Goal: Ask a question: Seek information or help from site administrators or community

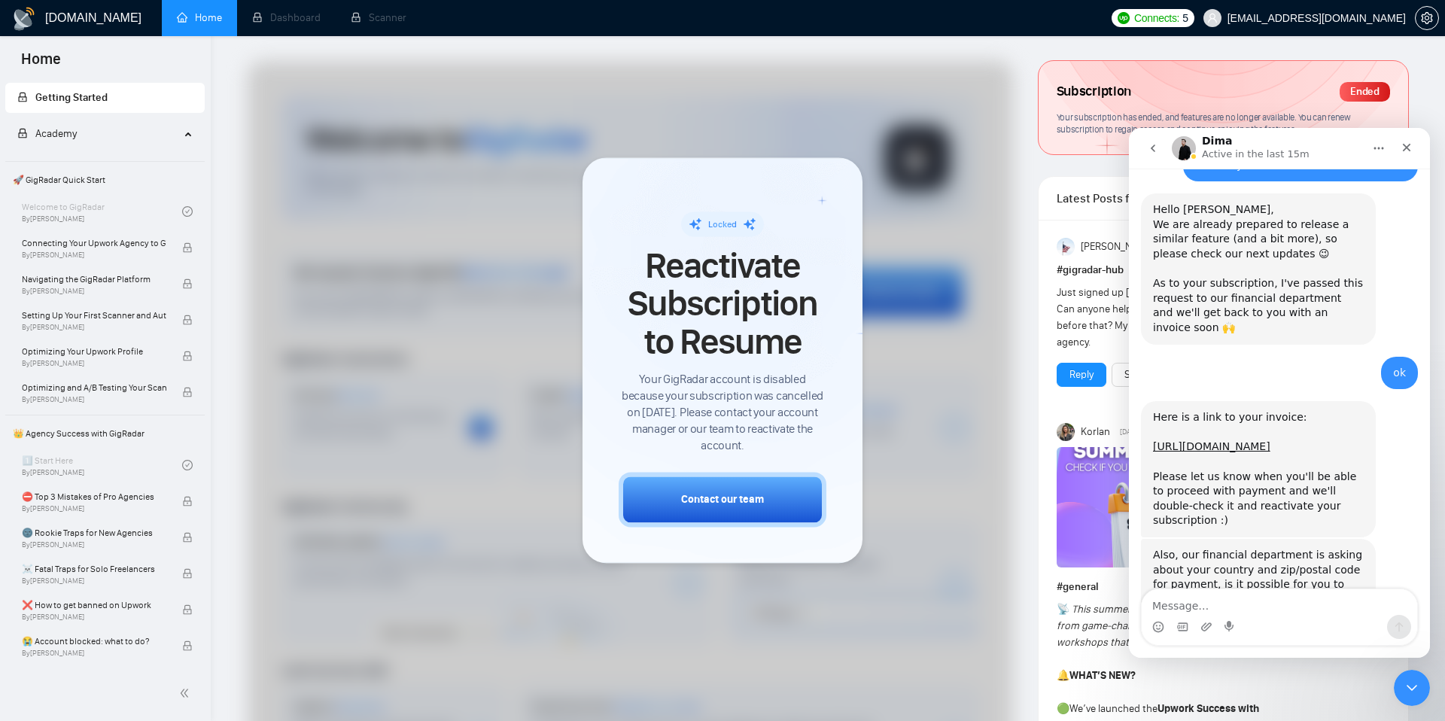
scroll to position [1381, 0]
click at [1204, 441] on link "[URL][DOMAIN_NAME]" at bounding box center [1211, 447] width 117 height 12
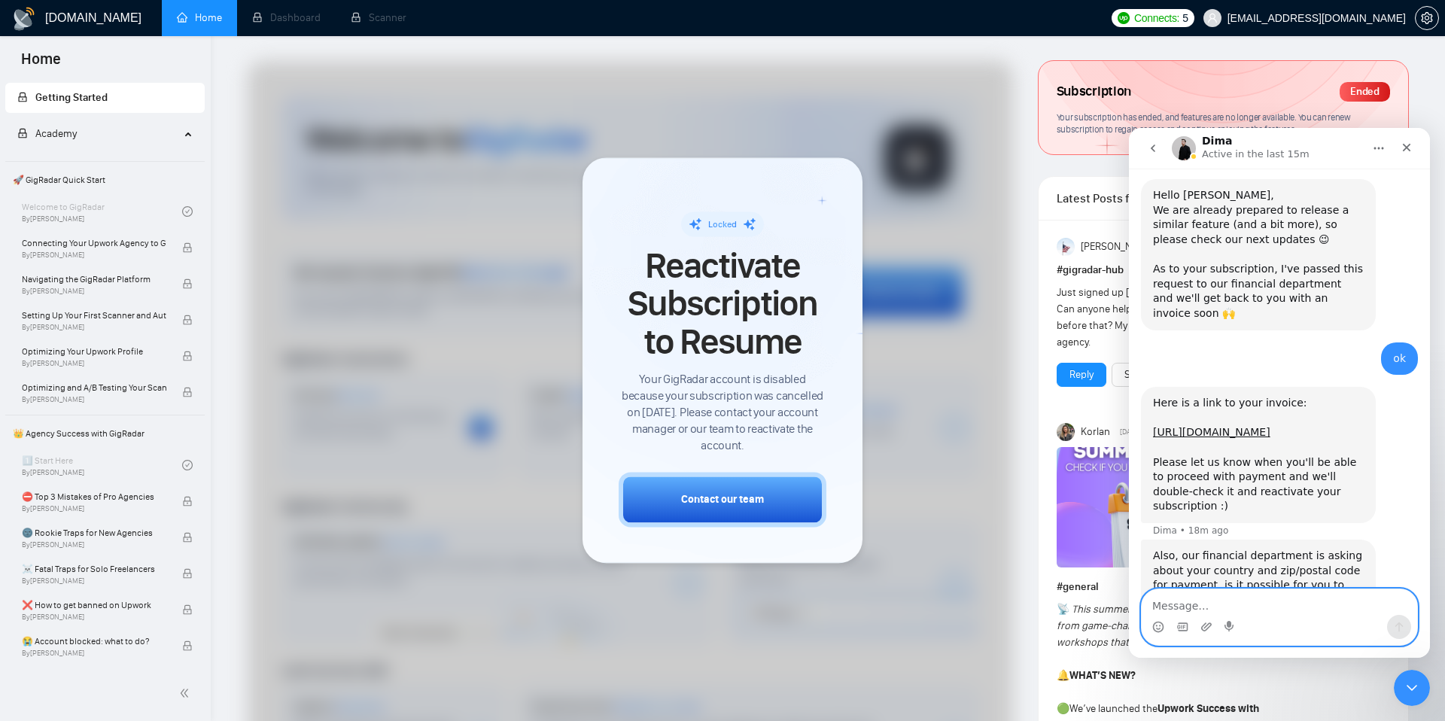
click at [1174, 595] on textarea "Message…" at bounding box center [1280, 602] width 276 height 26
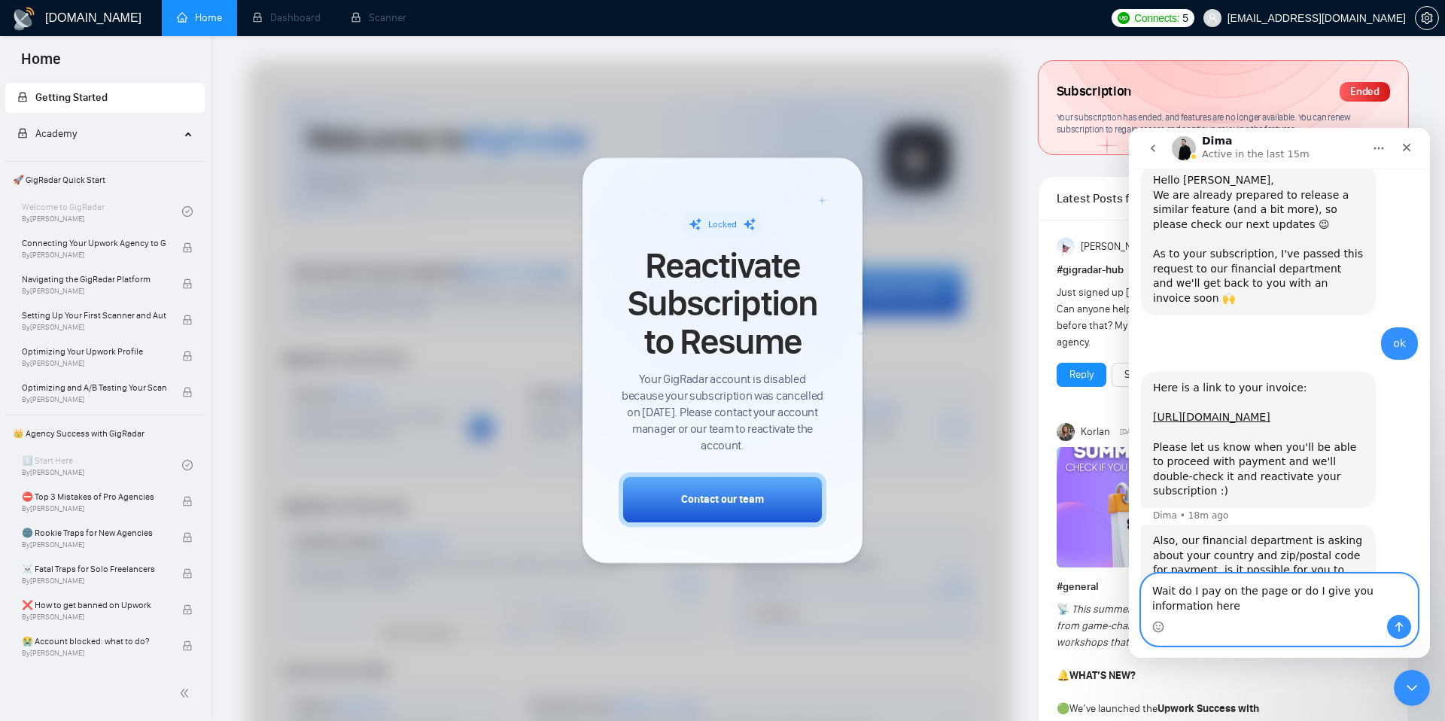
type textarea "Wait do I pay on the page or do I give you information here?"
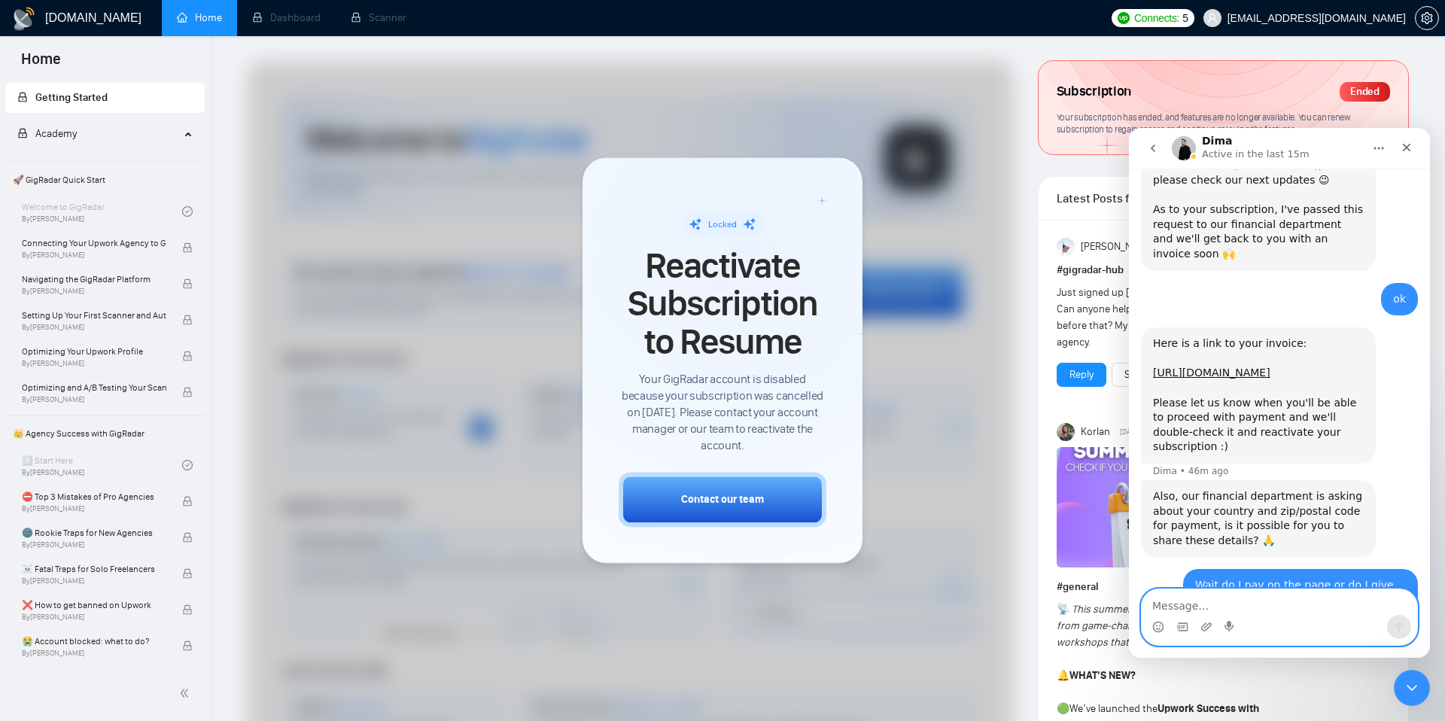
scroll to position [1515, 0]
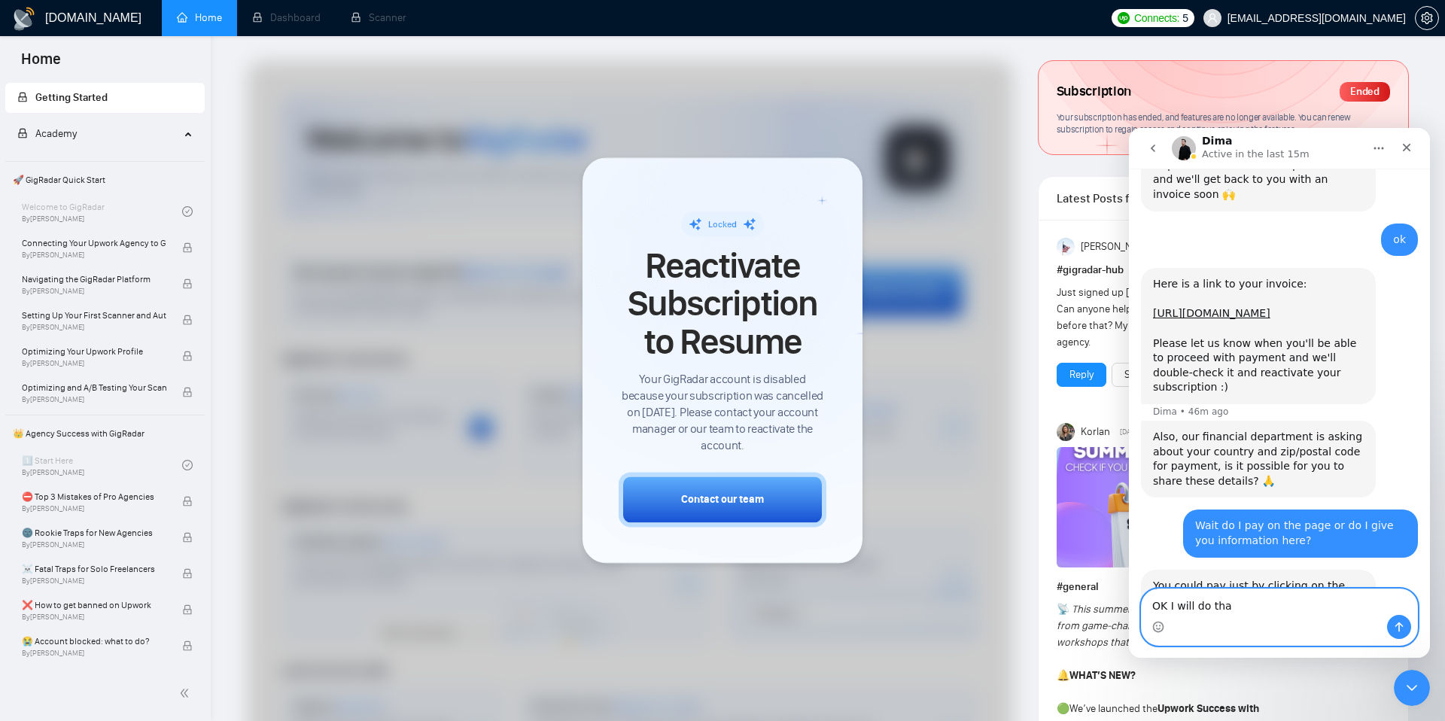
type textarea "OK I will do that"
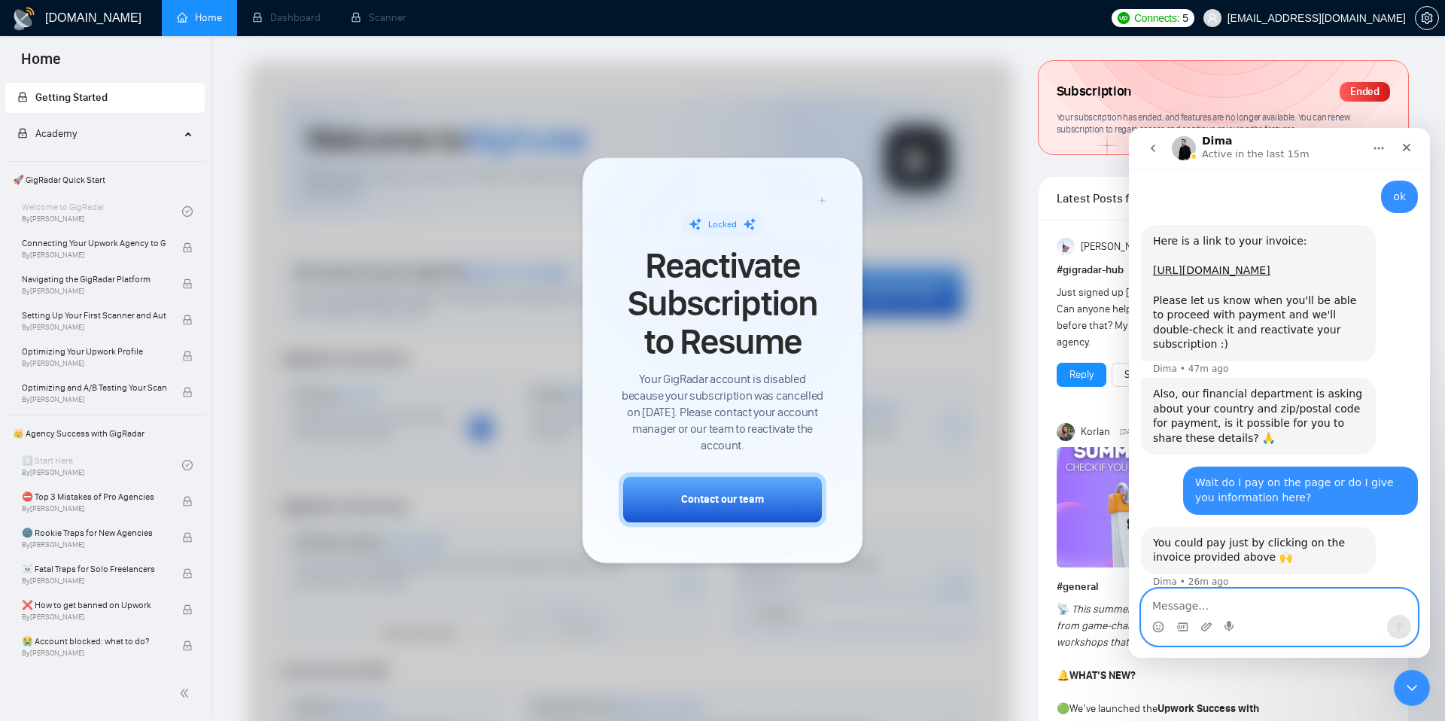
scroll to position [1560, 0]
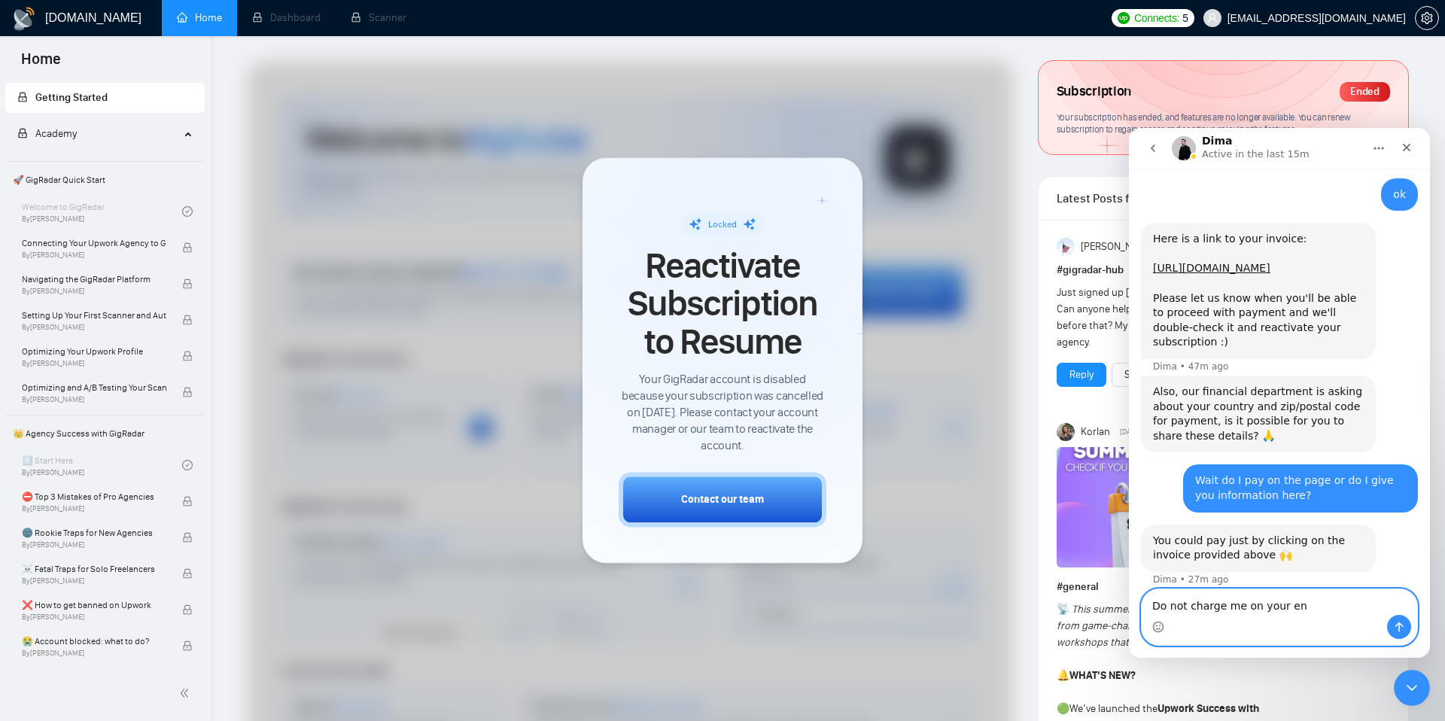
type textarea "Do not charge me on your end"
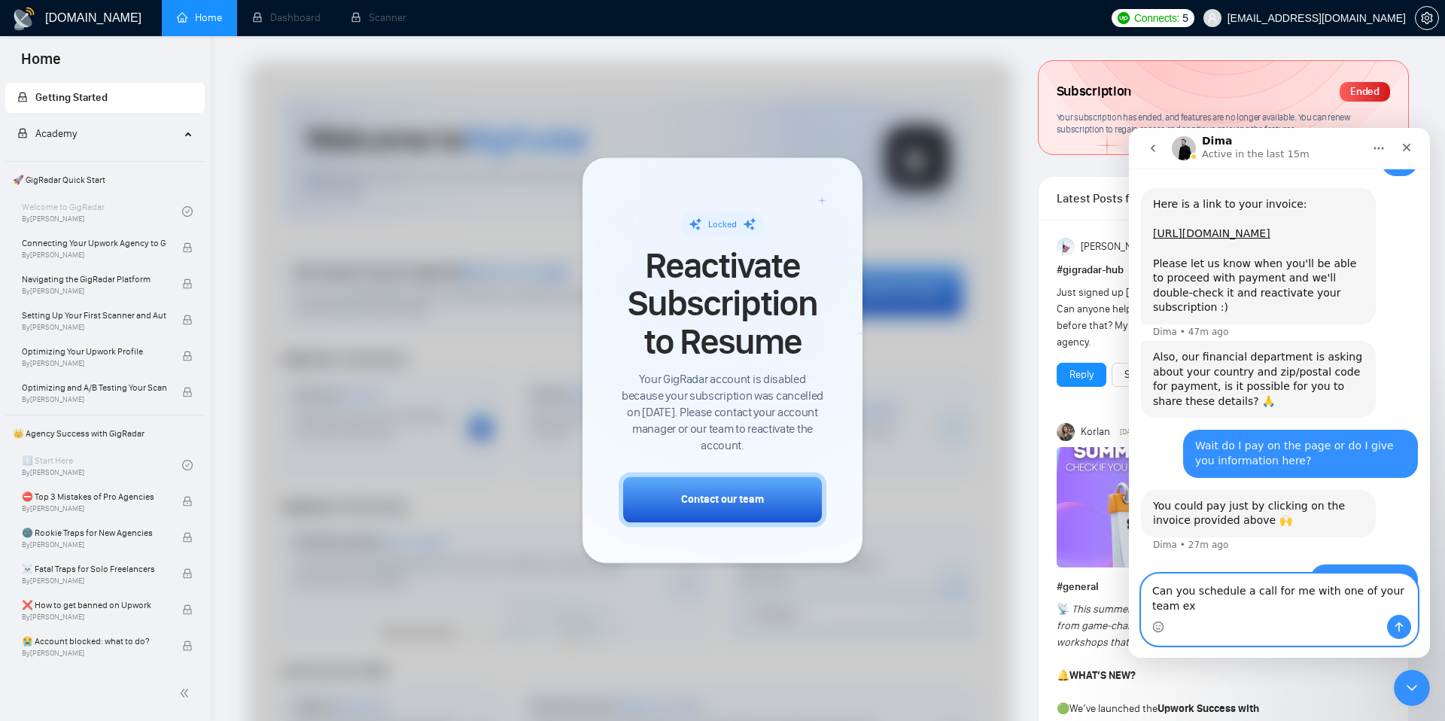
scroll to position [1609, 0]
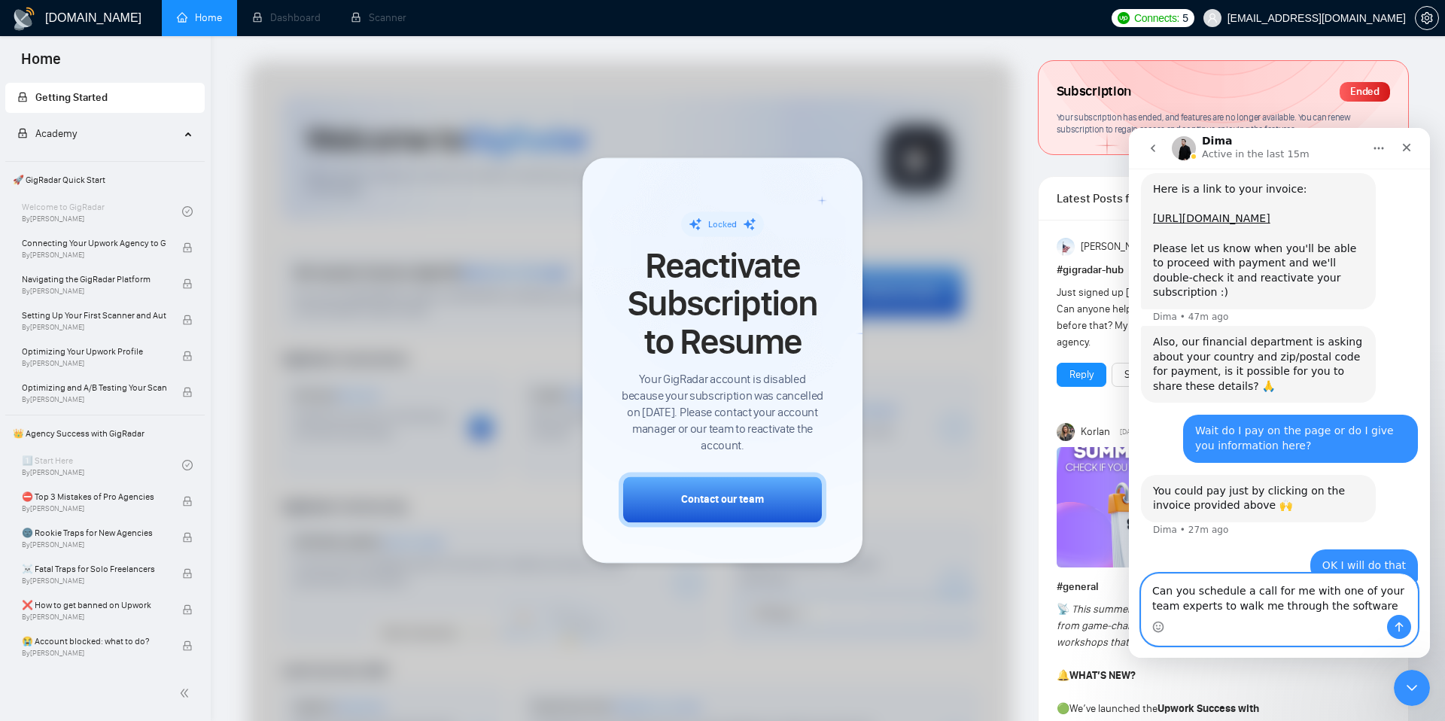
type textarea "Can you schedule a call for me with one of your team experts to walk me through…"
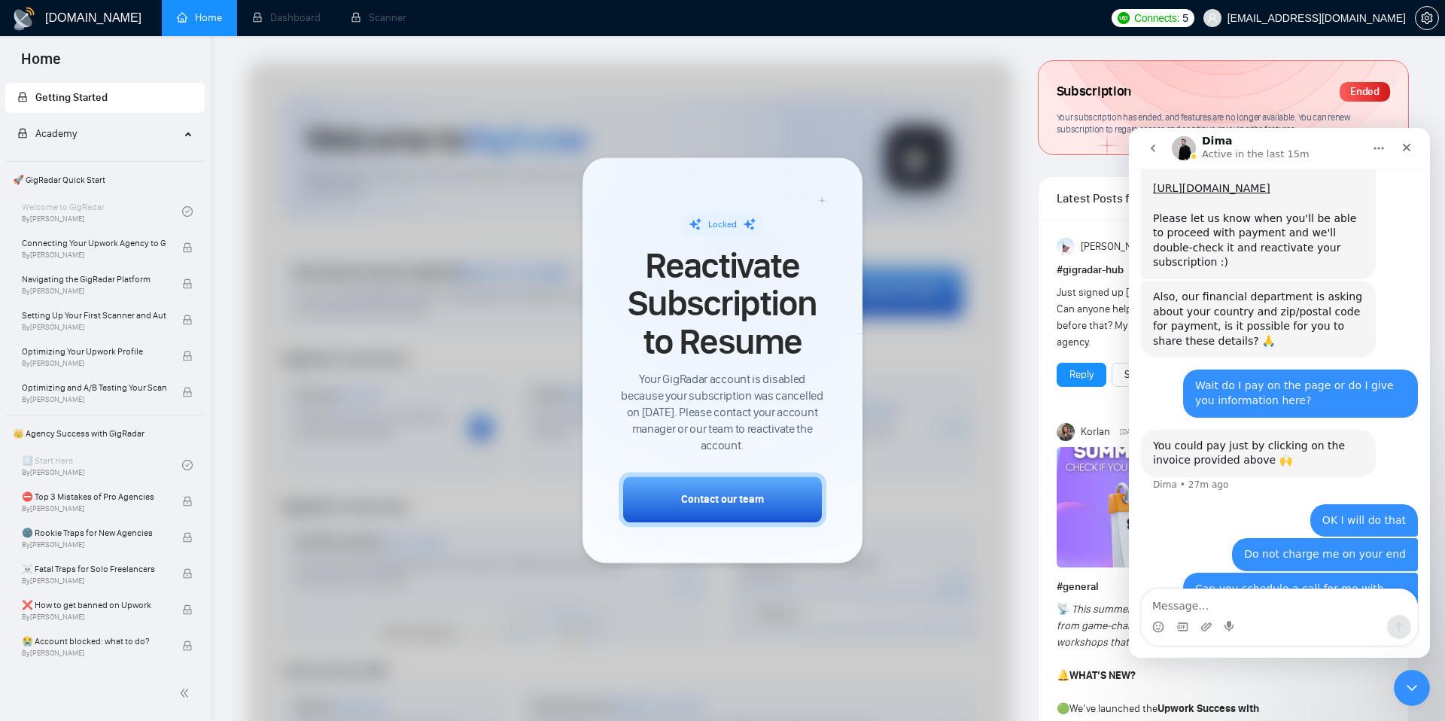
scroll to position [1643, 0]
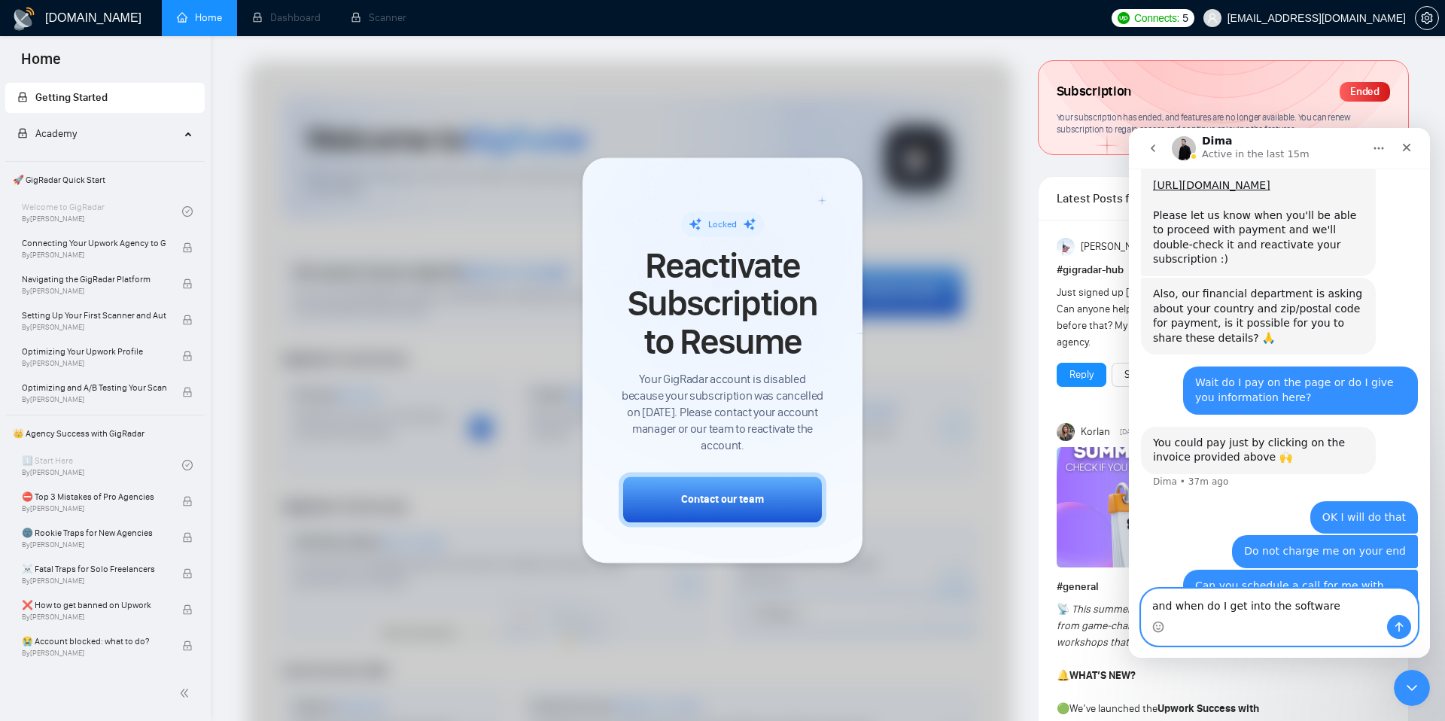
type textarea "and when do I get into the software?"
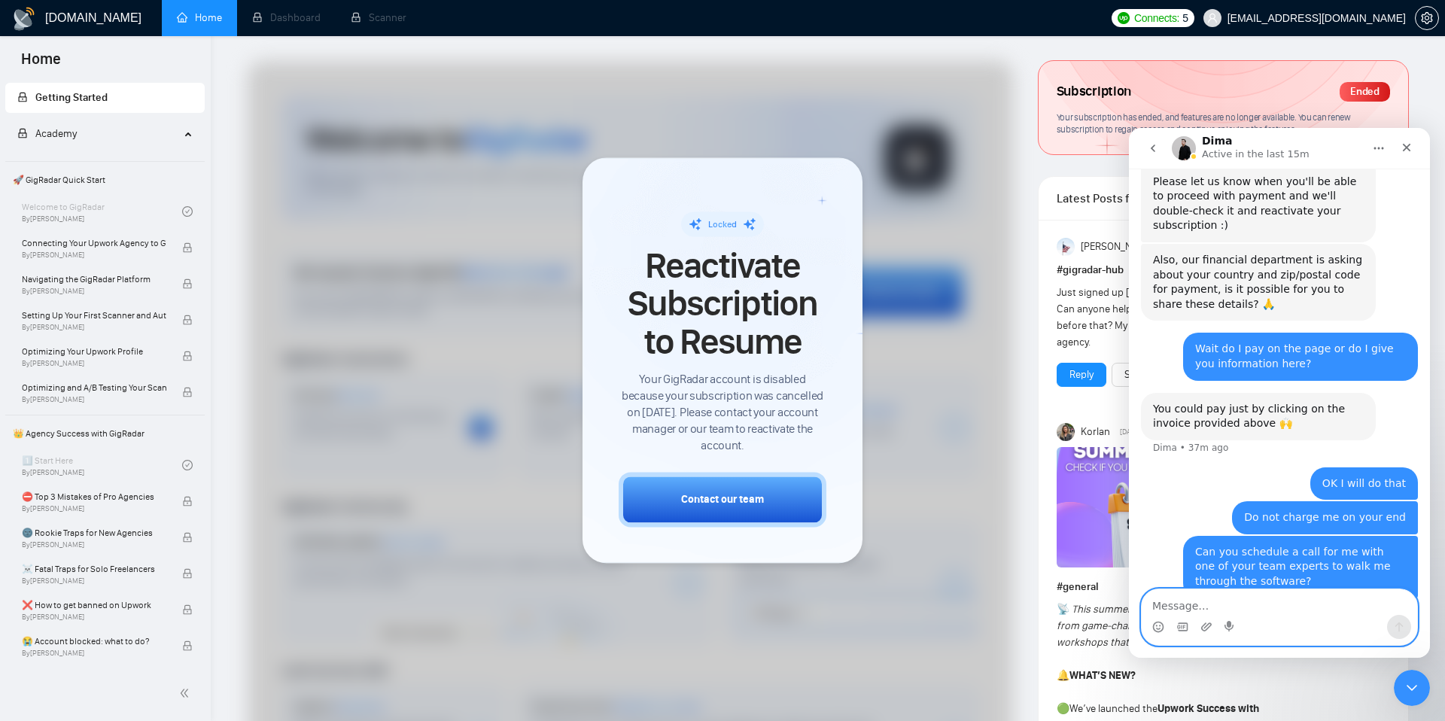
scroll to position [1677, 0]
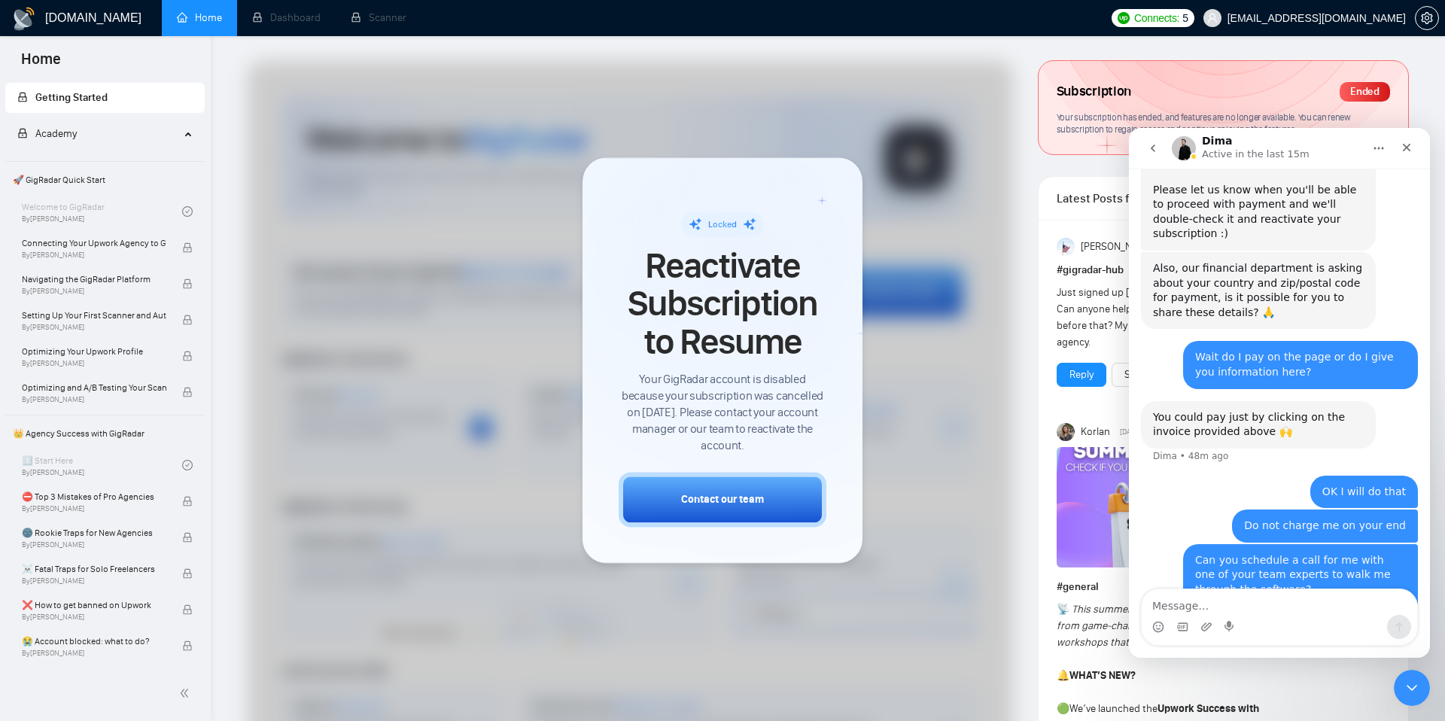
scroll to position [1677, 0]
